Goal: Information Seeking & Learning: Learn about a topic

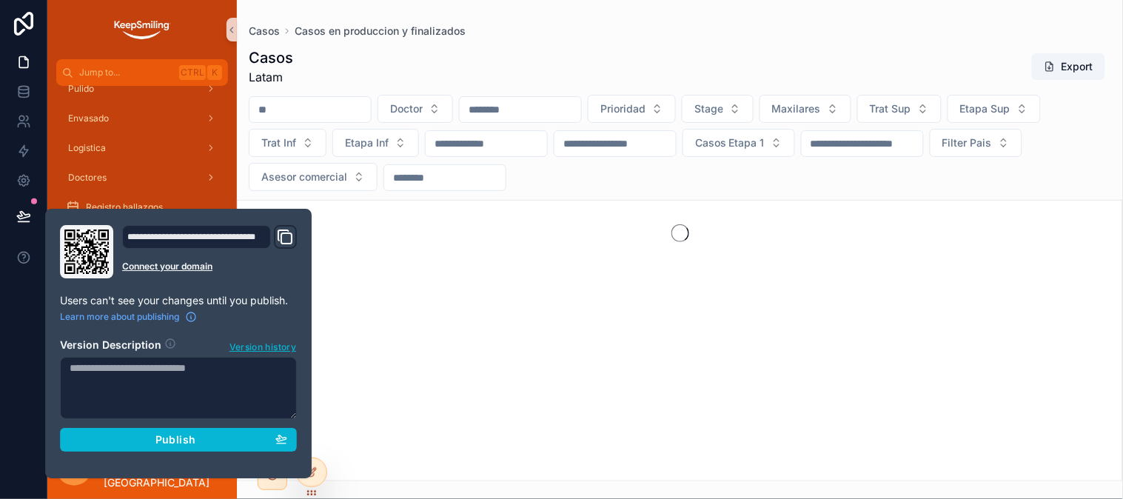
scroll to position [617, 0]
click at [317, 440] on icon at bounding box center [312, 441] width 12 height 12
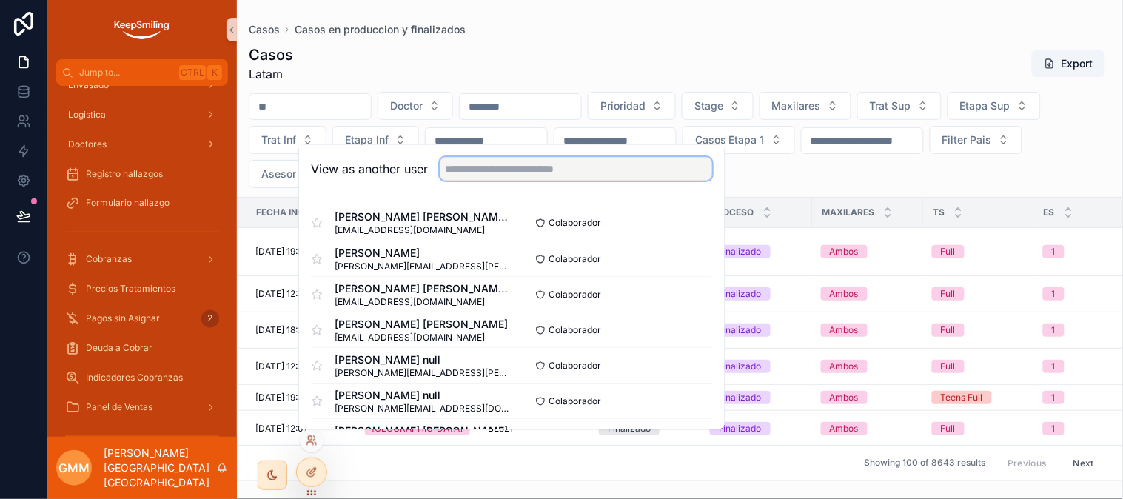
click at [575, 172] on input "text" at bounding box center [576, 170] width 272 height 24
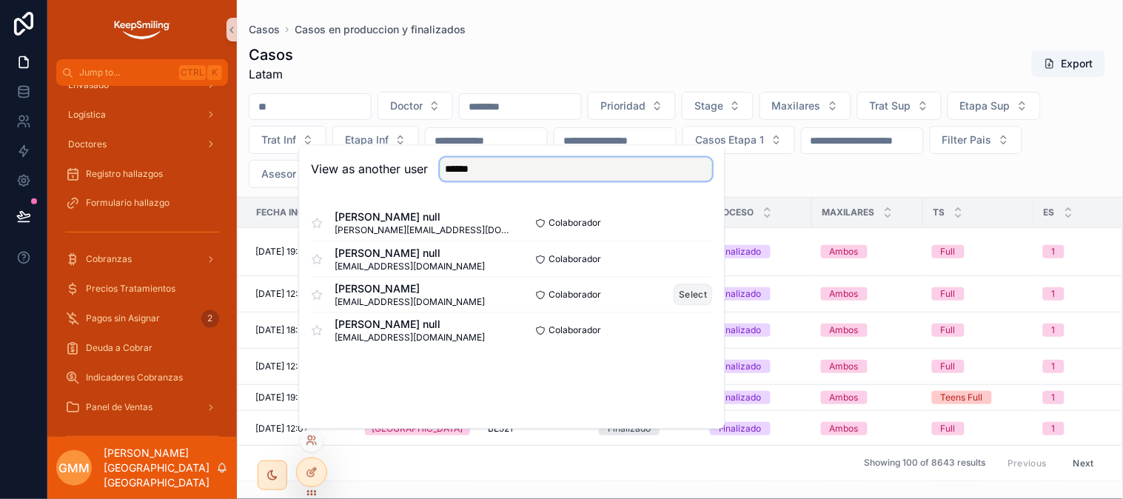
type input "******"
click at [696, 302] on button "Select" at bounding box center [694, 294] width 39 height 21
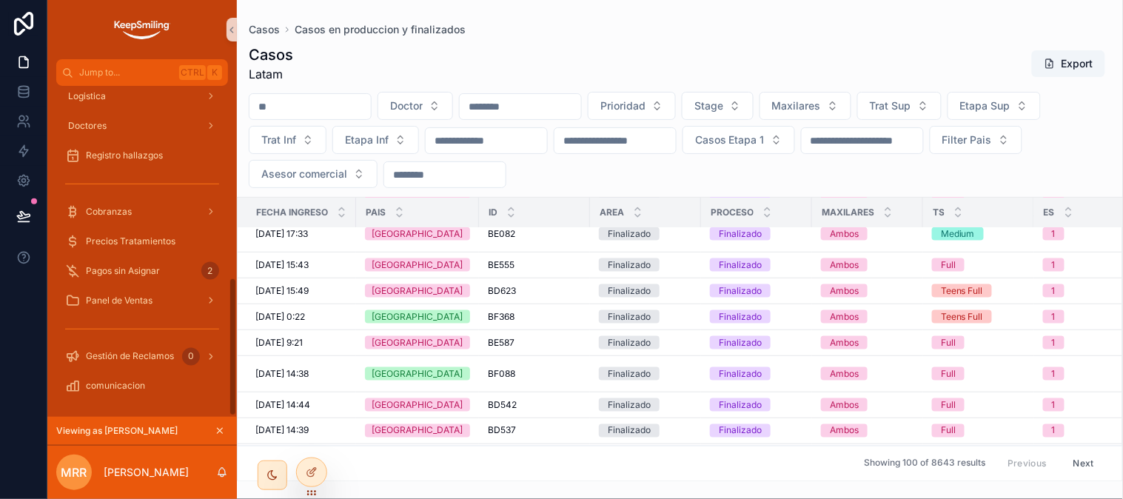
scroll to position [459, 0]
click at [184, 314] on div "scrollable content" at bounding box center [142, 327] width 190 height 27
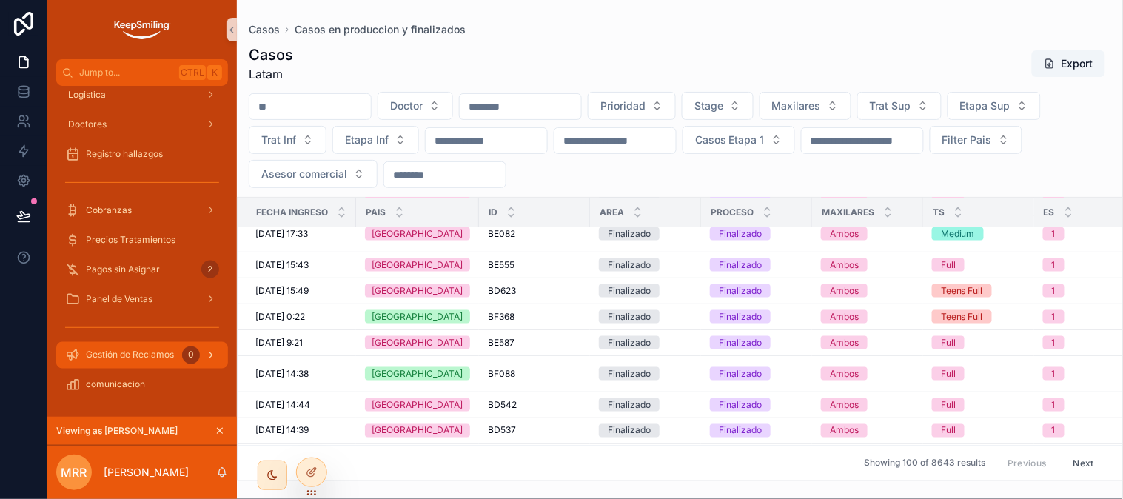
click at [116, 352] on span "Gestión de Reclamos" at bounding box center [130, 355] width 88 height 12
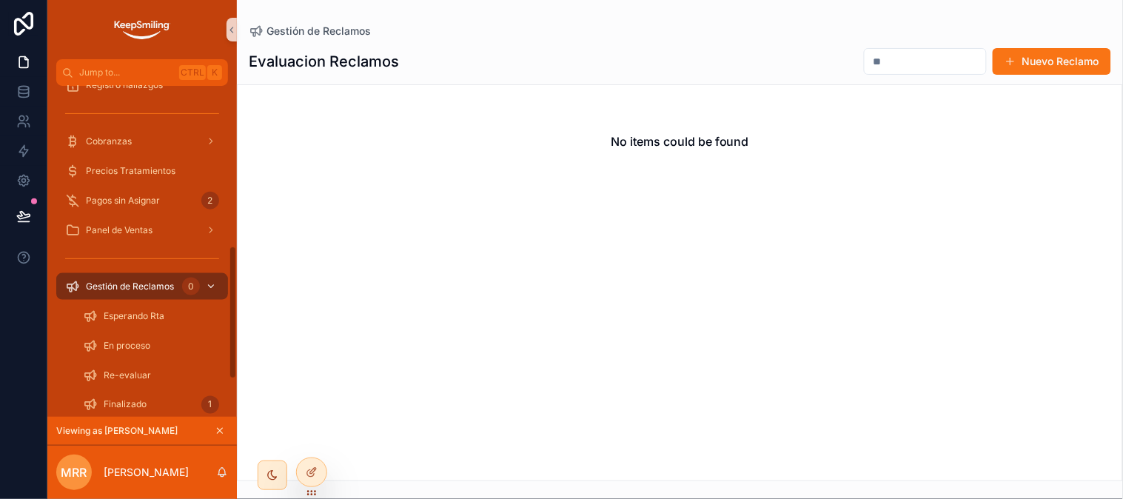
scroll to position [428, 0]
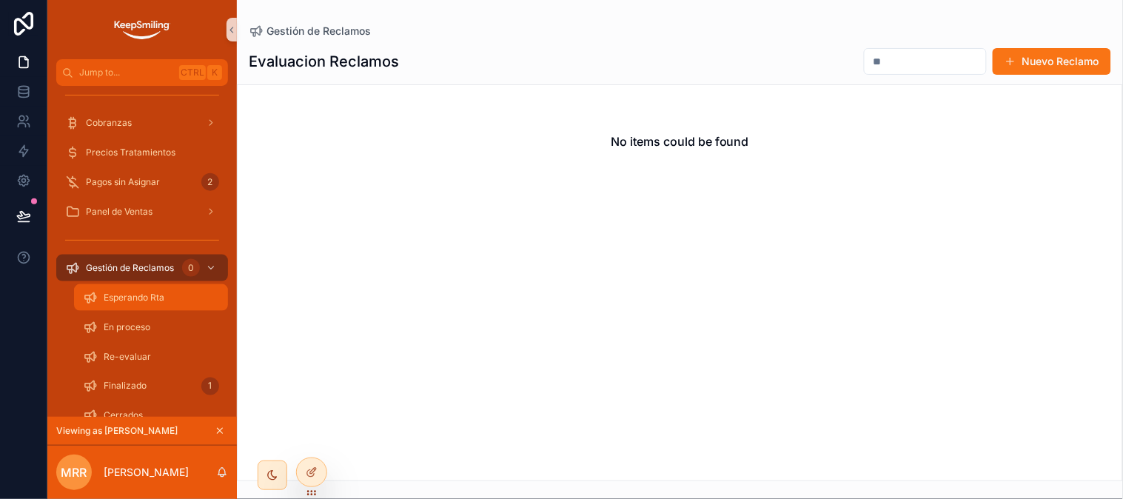
click at [136, 301] on span "Esperando Rta" at bounding box center [134, 298] width 61 height 12
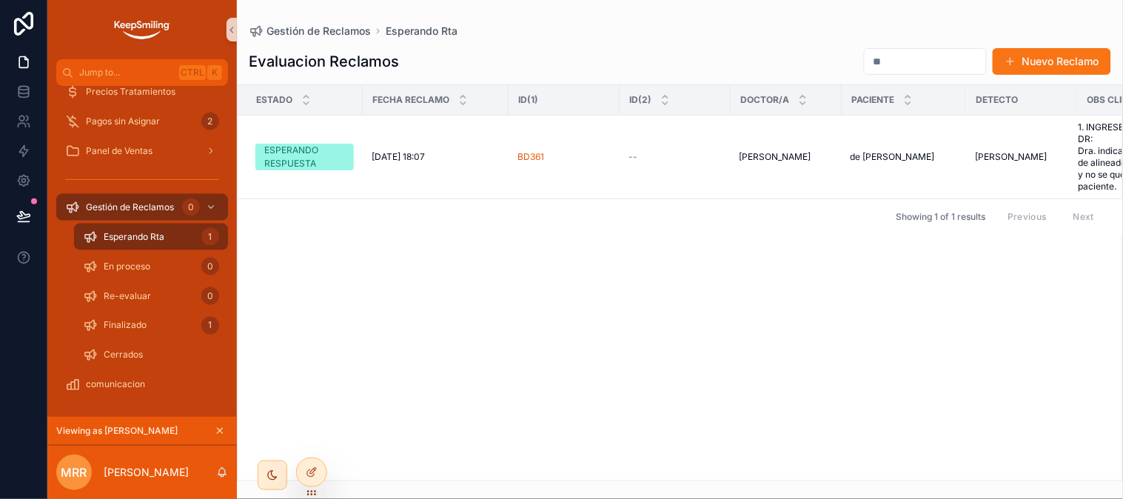
click at [578, 248] on div "Estado Fecha reclamo ID(1) ID(2) Doctor/a Paciente Detecto OBS cliente ESPERAND…" at bounding box center [680, 282] width 885 height 395
click at [1068, 173] on td "[PERSON_NAME]" at bounding box center [1022, 158] width 111 height 84
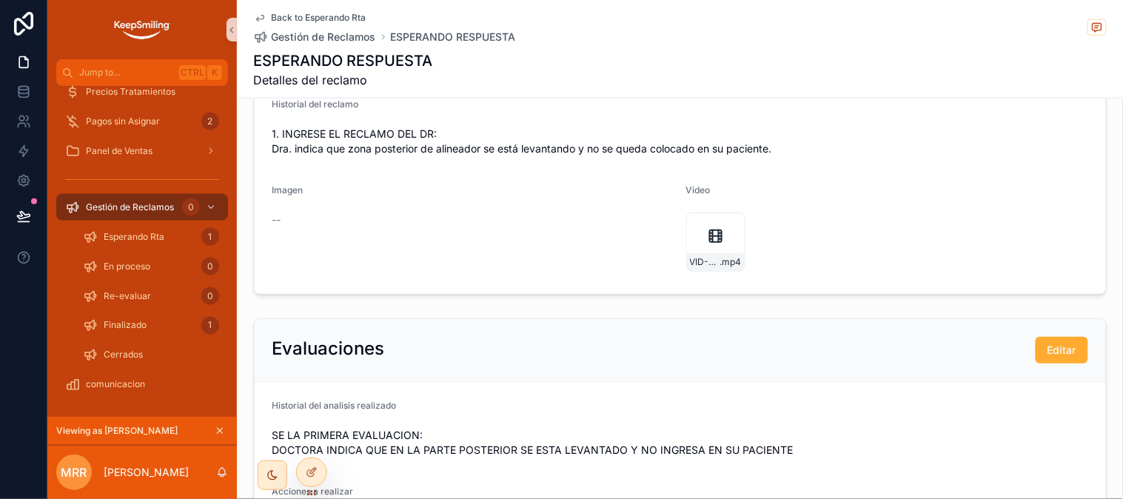
scroll to position [191, 0]
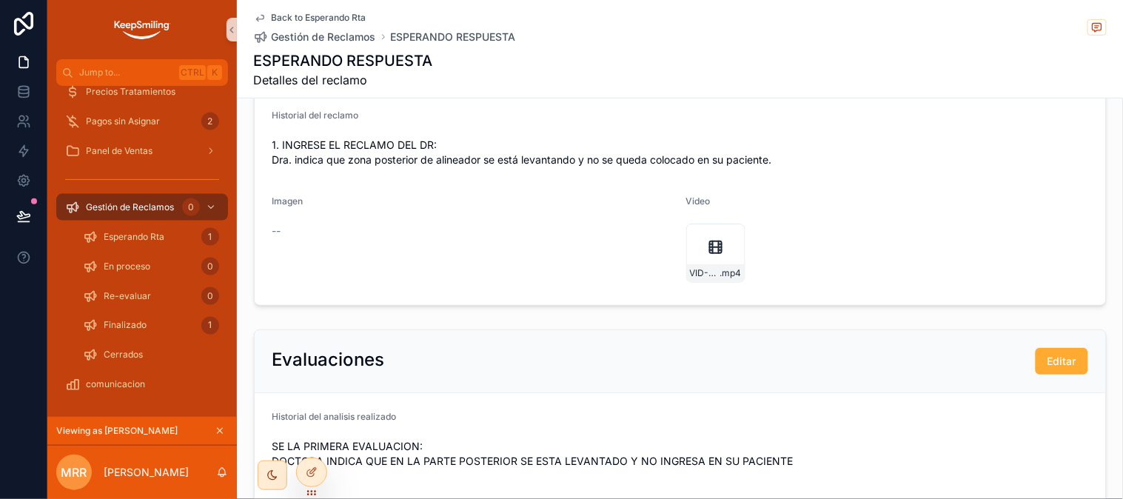
click at [552, 341] on div "Evaluaciones Editar" at bounding box center [680, 361] width 851 height 63
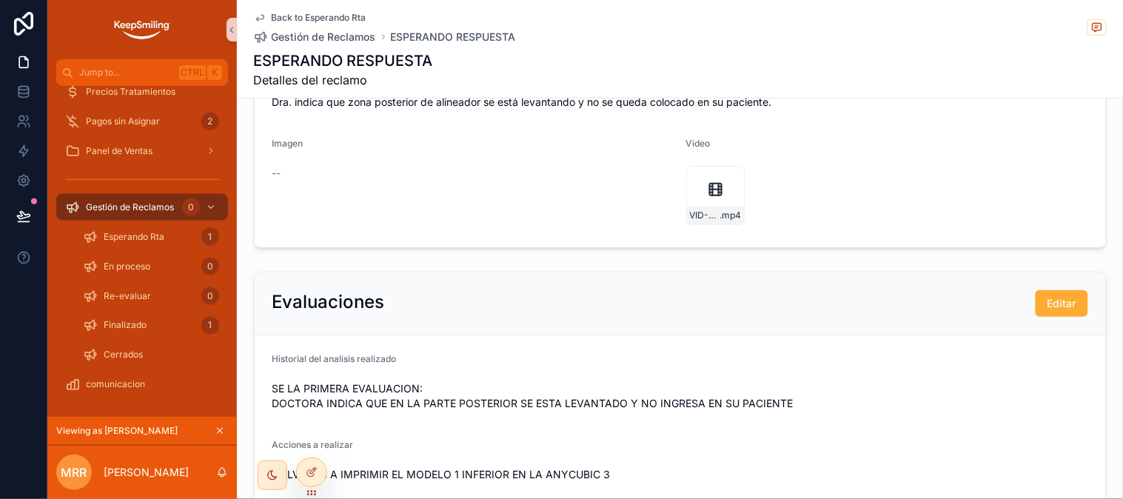
click at [552, 335] on div "Evaluaciones Editar" at bounding box center [680, 303] width 851 height 63
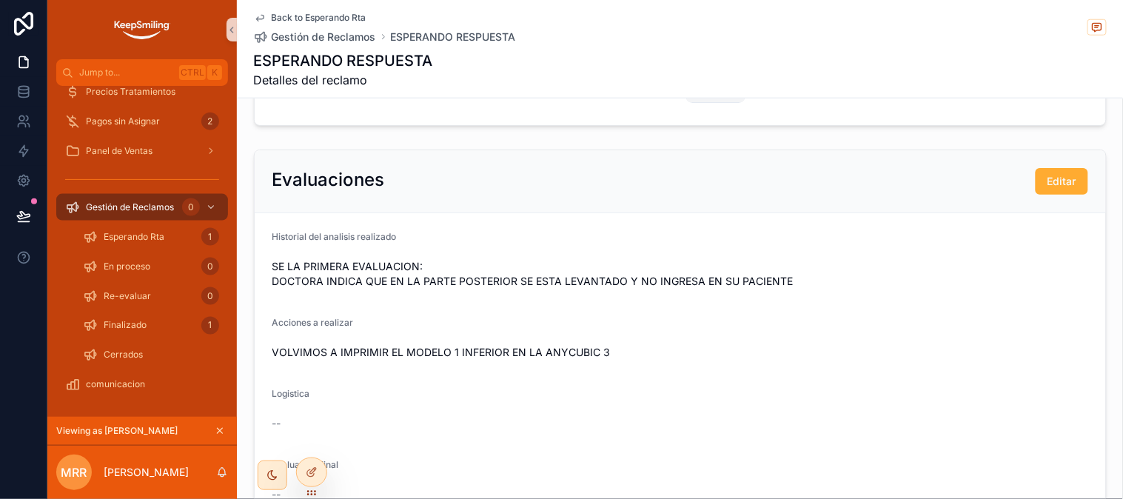
scroll to position [393, 0]
